Goal: Task Accomplishment & Management: Manage account settings

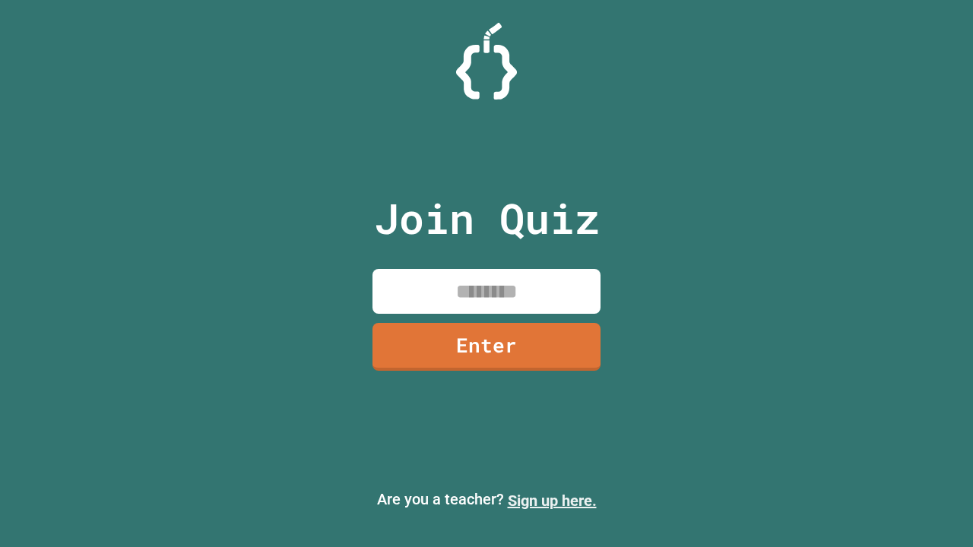
click at [552, 501] on link "Sign up here." at bounding box center [552, 501] width 89 height 18
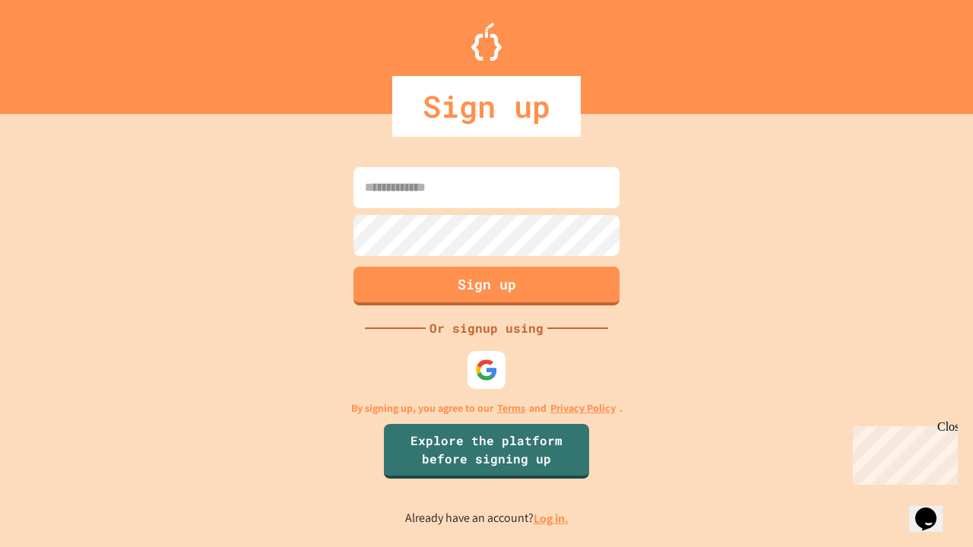
click at [552, 518] on link "Log in." at bounding box center [550, 519] width 35 height 16
